Goal: Information Seeking & Learning: Learn about a topic

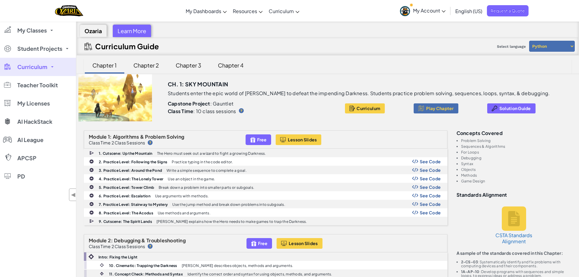
click at [557, 50] on select "Python JavaScript" at bounding box center [552, 46] width 46 height 11
click at [529, 41] on select "Python JavaScript" at bounding box center [552, 46] width 46 height 11
click at [548, 38] on div "Select language Python JavaScript" at bounding box center [534, 46] width 80 height 18
click at [546, 48] on select "Python JavaScript" at bounding box center [552, 46] width 46 height 11
select select "python"
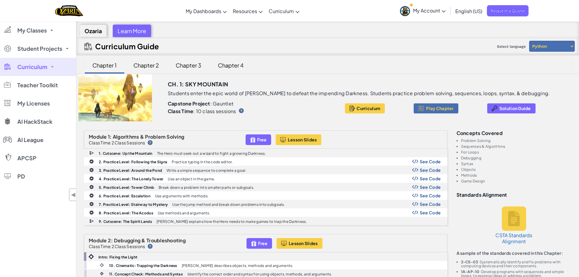
click at [529, 41] on select "Python JavaScript" at bounding box center [552, 46] width 46 height 11
click at [445, 81] on div "Ch. 1: Sky Mountain" at bounding box center [368, 82] width 400 height 16
click at [23, 124] on span "AI HackStack" at bounding box center [34, 121] width 35 height 5
